Goal: Transaction & Acquisition: Purchase product/service

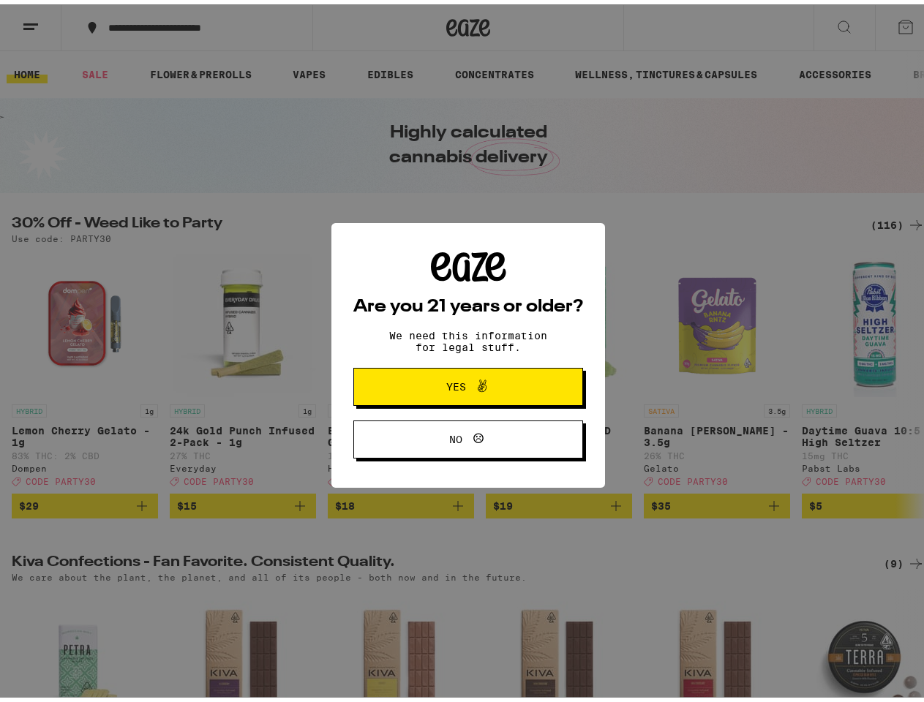
click at [462, 351] on div "Are you 21 years or older? We need this information for legal stuff. Yes No" at bounding box center [468, 351] width 230 height 207
click at [466, 385] on span at bounding box center [478, 382] width 25 height 19
